Goal: Task Accomplishment & Management: Complete application form

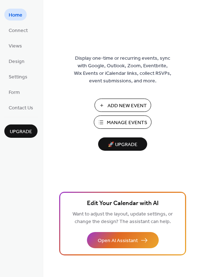
click at [131, 123] on span "Manage Events" at bounding box center [127, 123] width 40 height 8
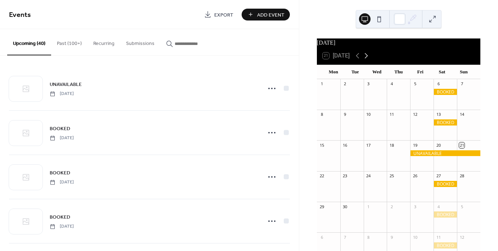
click at [369, 59] on icon at bounding box center [366, 55] width 9 height 9
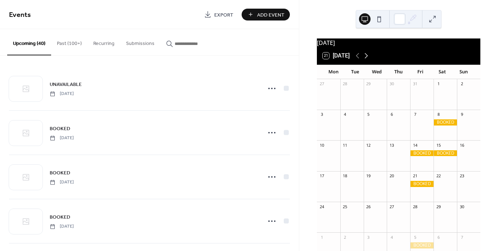
click at [369, 59] on icon at bounding box center [366, 55] width 9 height 9
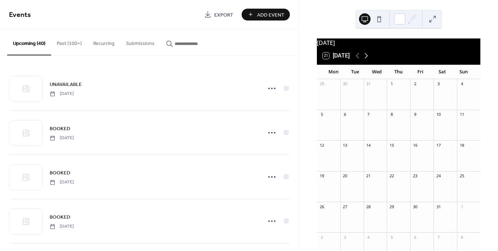
click at [369, 59] on icon at bounding box center [366, 55] width 9 height 9
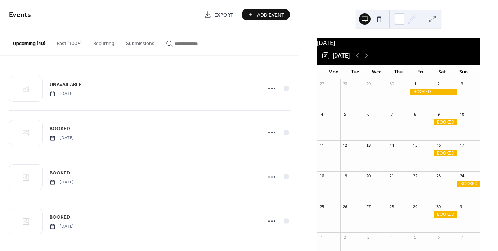
click at [441, 185] on div "23" at bounding box center [444, 186] width 23 height 31
click at [264, 12] on span "Add Event" at bounding box center [270, 15] width 27 height 8
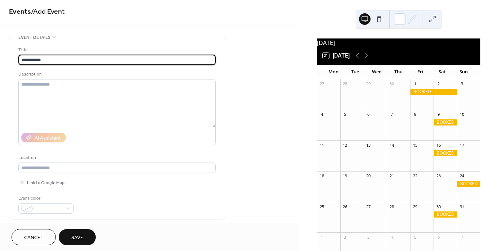
type input "**********"
click at [276, 83] on div "**********" at bounding box center [149, 256] width 299 height 440
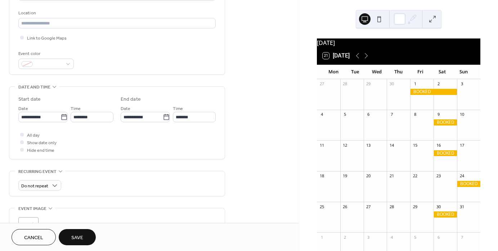
scroll to position [148, 0]
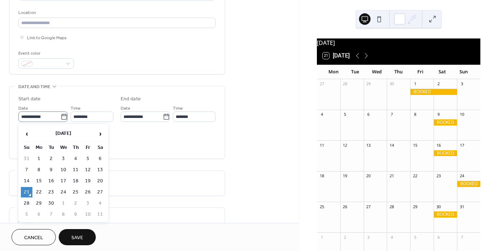
click at [65, 118] on icon at bounding box center [63, 116] width 7 height 7
click at [60, 118] on input "**********" at bounding box center [39, 117] width 42 height 10
click at [101, 133] on span "›" at bounding box center [100, 134] width 11 height 14
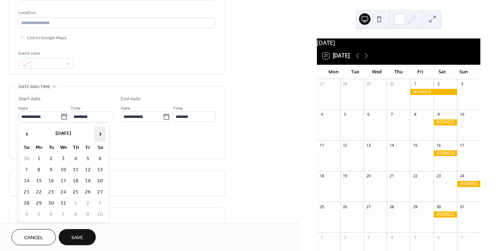
click at [101, 133] on span "›" at bounding box center [100, 134] width 11 height 14
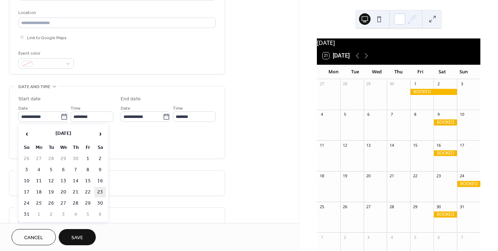
click at [100, 190] on td "23" at bounding box center [100, 192] width 12 height 10
type input "**********"
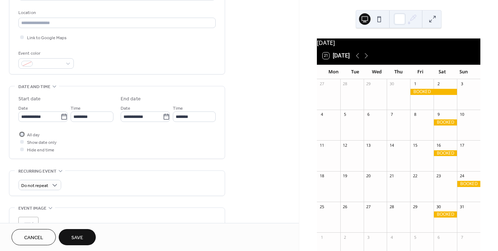
click at [22, 132] on div at bounding box center [22, 134] width 4 height 4
click at [80, 236] on span "Save" at bounding box center [77, 238] width 12 height 8
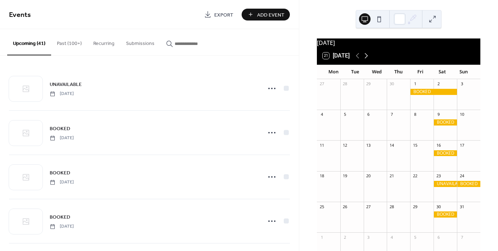
click at [366, 60] on icon at bounding box center [366, 55] width 9 height 9
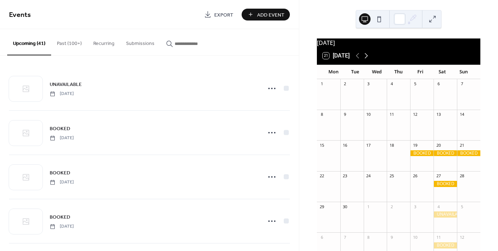
click at [366, 60] on icon at bounding box center [366, 55] width 9 height 9
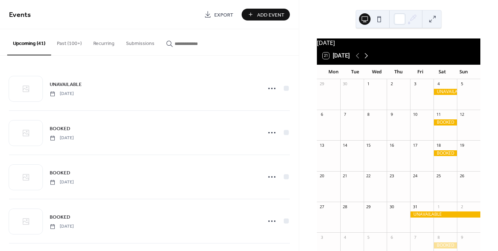
click at [366, 59] on icon at bounding box center [366, 55] width 9 height 9
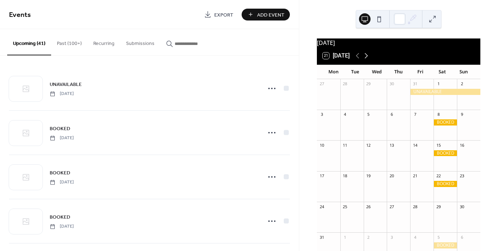
click at [367, 60] on icon at bounding box center [366, 55] width 9 height 9
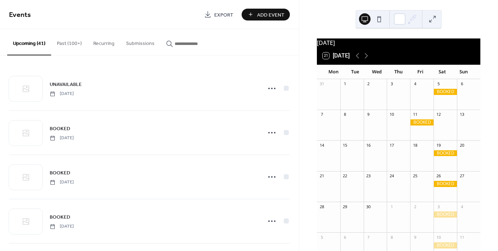
click at [265, 9] on button "Add Event" at bounding box center [265, 15] width 48 height 12
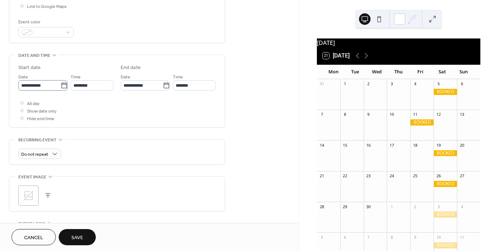
type input "******"
click at [42, 86] on input "**********" at bounding box center [39, 85] width 42 height 10
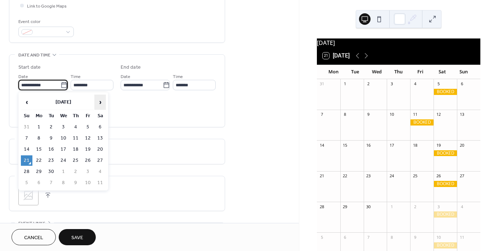
click at [102, 102] on span "›" at bounding box center [100, 102] width 11 height 14
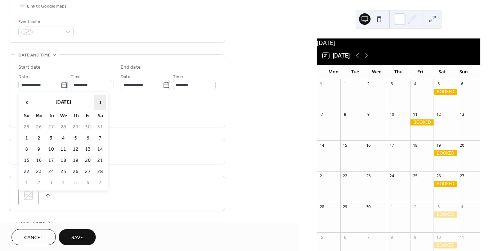
click at [102, 102] on span "›" at bounding box center [100, 102] width 11 height 14
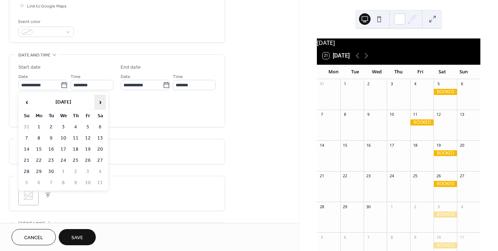
click at [102, 102] on span "›" at bounding box center [100, 102] width 11 height 14
click at [100, 140] on td "12" at bounding box center [100, 138] width 12 height 10
type input "**********"
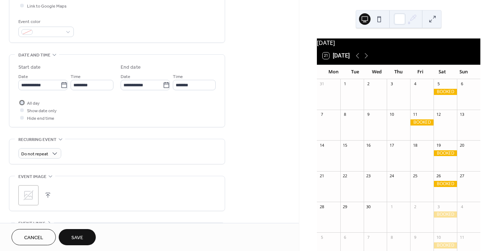
click at [22, 102] on div at bounding box center [22, 103] width 4 height 4
click at [74, 234] on span "Save" at bounding box center [77, 238] width 12 height 8
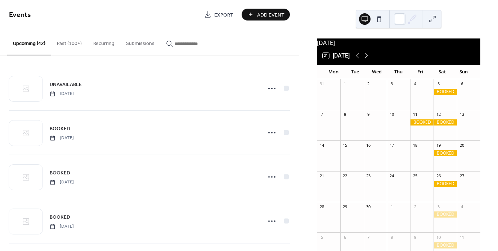
click at [366, 59] on icon at bounding box center [366, 55] width 9 height 9
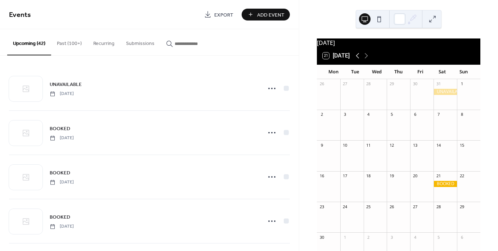
click at [356, 58] on icon at bounding box center [357, 55] width 9 height 9
click at [366, 60] on icon at bounding box center [366, 55] width 9 height 9
click at [439, 187] on div at bounding box center [444, 184] width 23 height 6
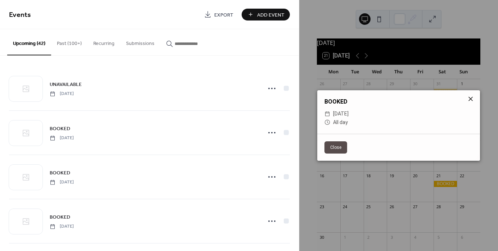
click at [470, 96] on icon at bounding box center [470, 99] width 9 height 9
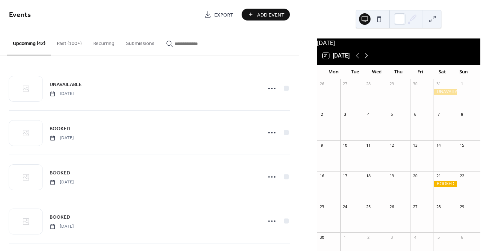
click at [366, 58] on icon at bounding box center [366, 55] width 3 height 5
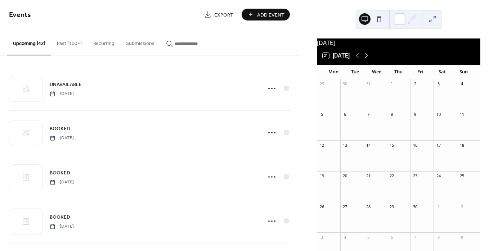
click at [366, 58] on icon at bounding box center [366, 55] width 3 height 5
click at [357, 59] on icon at bounding box center [357, 55] width 9 height 9
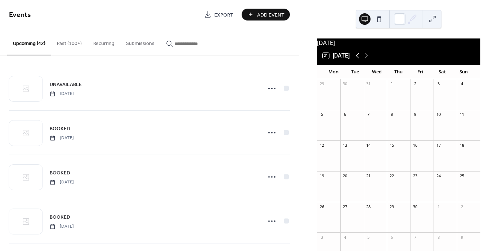
click at [357, 59] on icon at bounding box center [357, 55] width 9 height 9
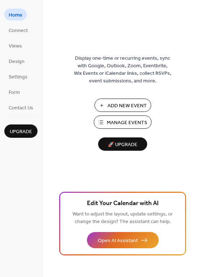
click at [112, 124] on span "Manage Events" at bounding box center [127, 123] width 40 height 8
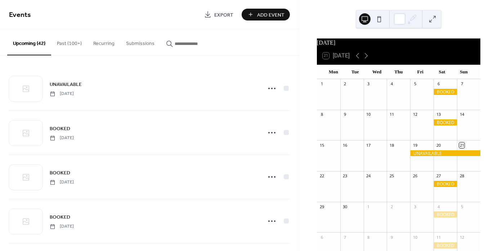
click at [275, 15] on span "Add Event" at bounding box center [270, 15] width 27 height 8
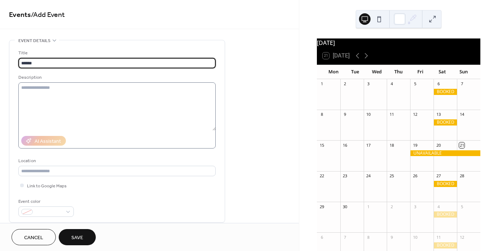
scroll to position [0, 0]
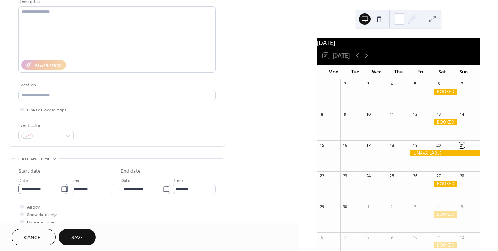
type input "******"
click at [55, 187] on input "**********" at bounding box center [39, 188] width 42 height 10
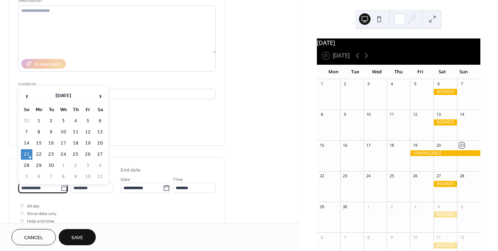
scroll to position [77, 0]
click at [101, 95] on span "›" at bounding box center [100, 96] width 11 height 14
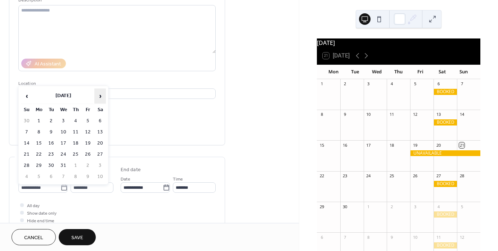
click at [101, 95] on span "›" at bounding box center [100, 96] width 11 height 14
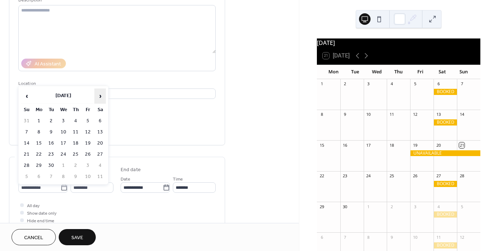
click at [101, 95] on span "›" at bounding box center [100, 96] width 11 height 14
click at [89, 133] on td "10" at bounding box center [88, 132] width 12 height 10
type input "**********"
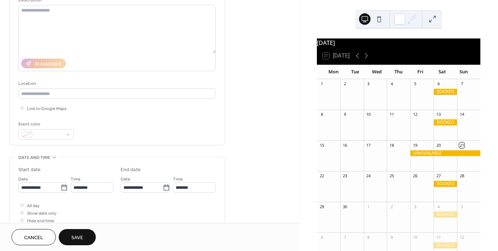
click at [21, 200] on div "**********" at bounding box center [116, 195] width 197 height 58
click at [22, 206] on div at bounding box center [22, 205] width 4 height 4
click at [80, 234] on span "Save" at bounding box center [77, 238] width 12 height 8
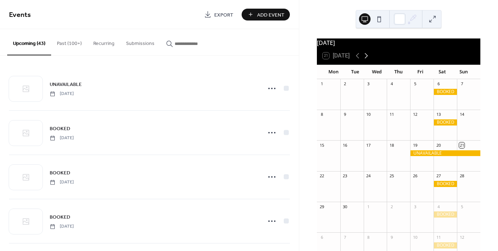
click at [368, 60] on icon at bounding box center [366, 55] width 9 height 9
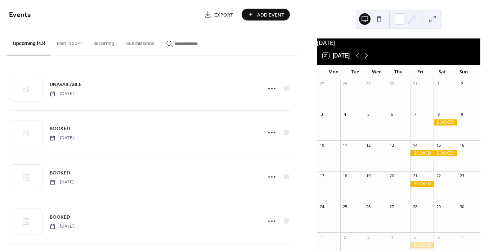
click at [368, 60] on icon at bounding box center [366, 55] width 9 height 9
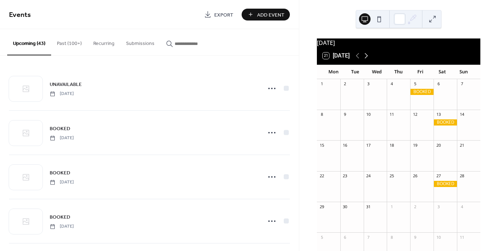
click at [368, 60] on icon at bounding box center [366, 55] width 9 height 9
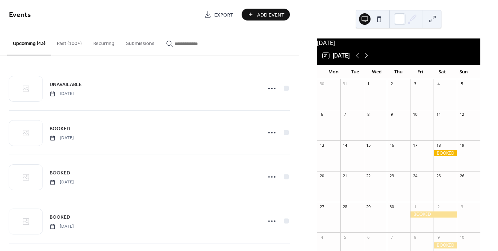
click at [368, 60] on icon at bounding box center [366, 55] width 9 height 9
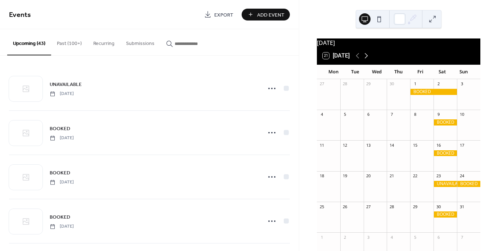
click at [368, 60] on icon at bounding box center [366, 55] width 9 height 9
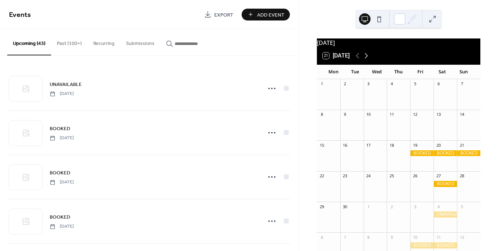
click at [368, 60] on icon at bounding box center [366, 55] width 9 height 9
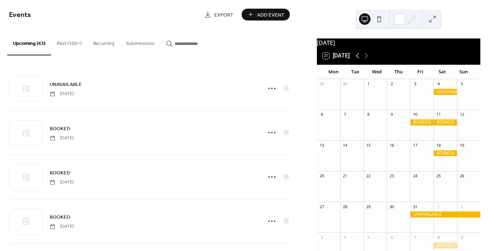
click at [356, 60] on icon at bounding box center [357, 55] width 9 height 9
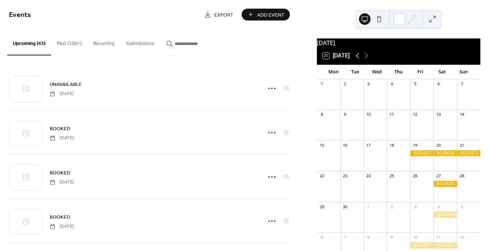
click at [356, 60] on icon at bounding box center [357, 55] width 9 height 9
